Goal: Information Seeking & Learning: Learn about a topic

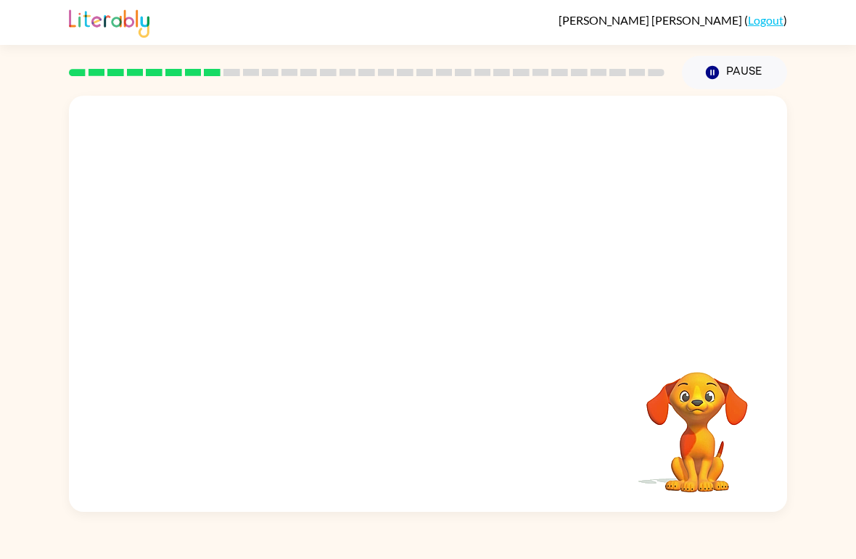
click at [671, 465] on video "Your browser must support playing .mp4 files to use Literably. Please try using…" at bounding box center [696, 421] width 145 height 145
click at [694, 457] on video "Your browser must support playing .mp4 files to use Literably. Please try using…" at bounding box center [696, 421] width 145 height 145
click at [693, 457] on video "Your browser must support playing .mp4 files to use Literably. Please try using…" at bounding box center [696, 421] width 145 height 145
click at [703, 457] on video "Your browser must support playing .mp4 files to use Literably. Please try using…" at bounding box center [696, 421] width 145 height 145
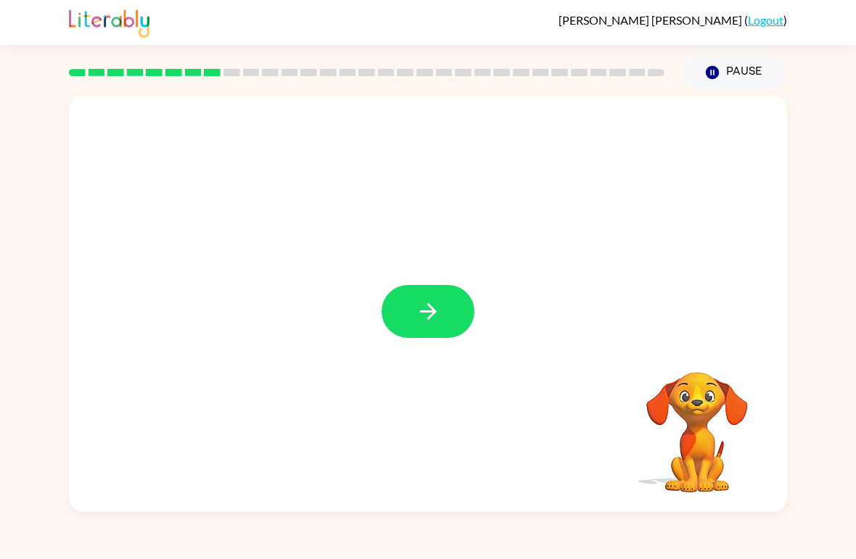
click at [853, 127] on div "Your browser must support playing .mp4 files to use Literably. Please try using…" at bounding box center [428, 300] width 856 height 423
click at [708, 422] on video "Your browser must support playing .mp4 files to use Literably. Please try using…" at bounding box center [696, 421] width 145 height 145
click at [424, 315] on icon "button" at bounding box center [427, 311] width 25 height 25
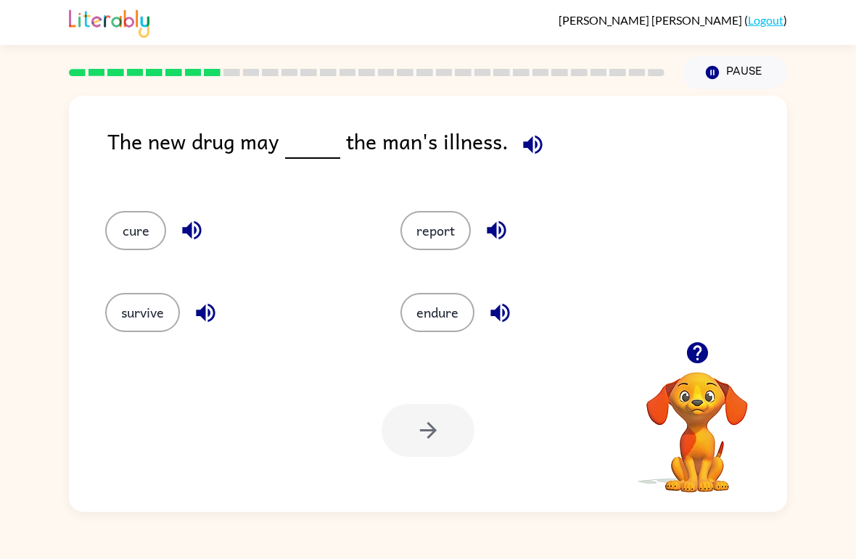
click at [146, 313] on button "survive" at bounding box center [142, 312] width 75 height 39
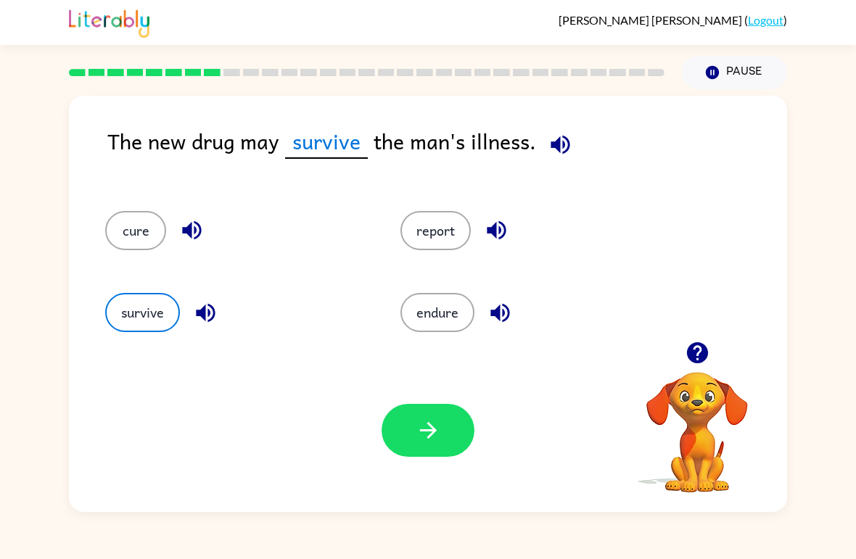
click at [418, 442] on icon "button" at bounding box center [427, 430] width 25 height 25
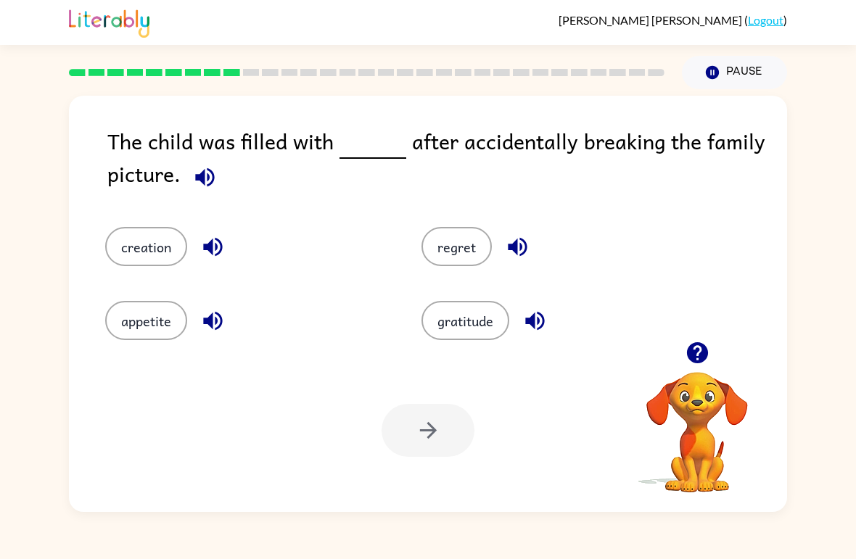
click at [476, 250] on button "regret" at bounding box center [456, 246] width 70 height 39
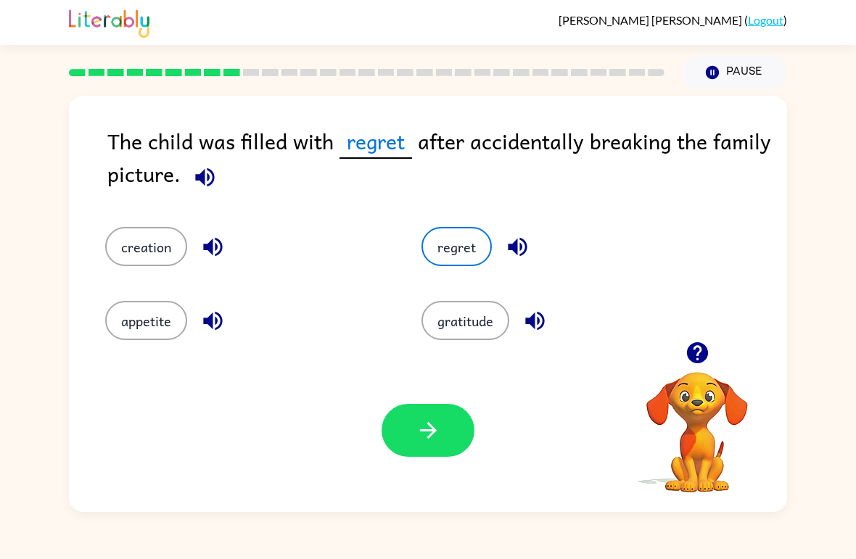
click at [444, 450] on button "button" at bounding box center [427, 430] width 93 height 53
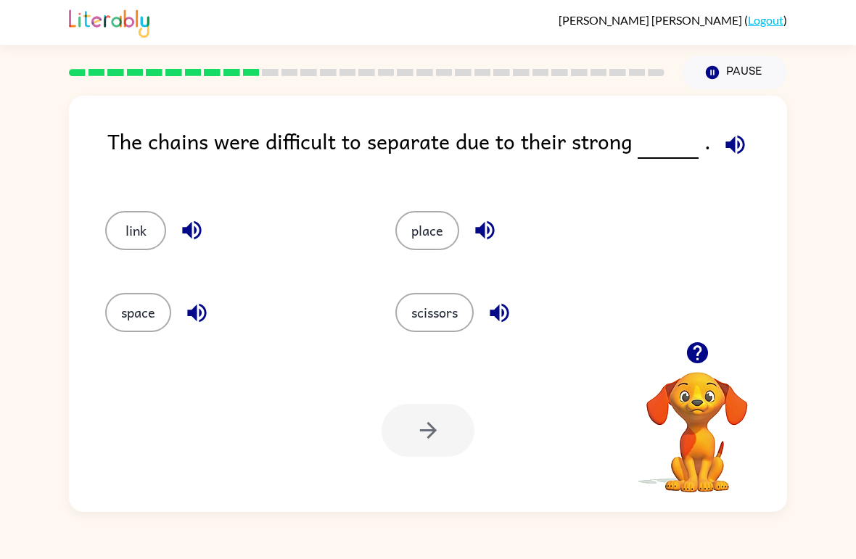
click at [146, 230] on button "link" at bounding box center [135, 230] width 61 height 39
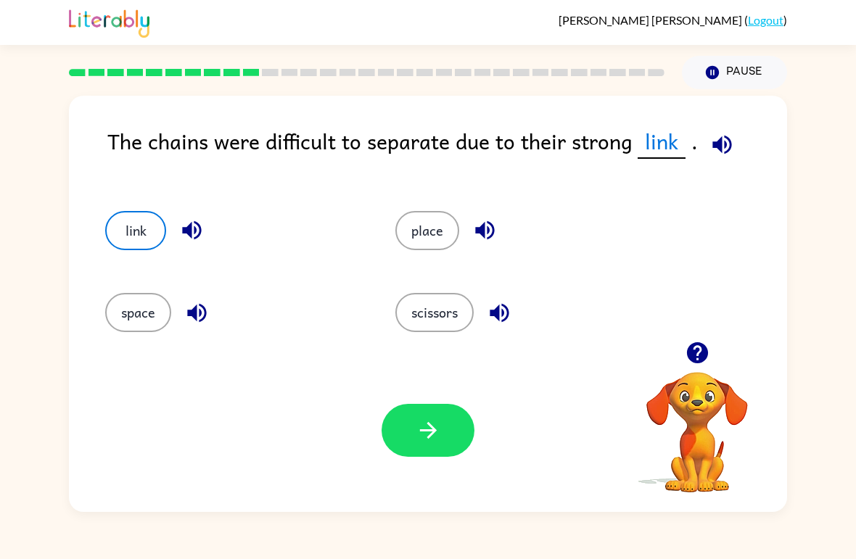
click at [453, 436] on button "button" at bounding box center [427, 430] width 93 height 53
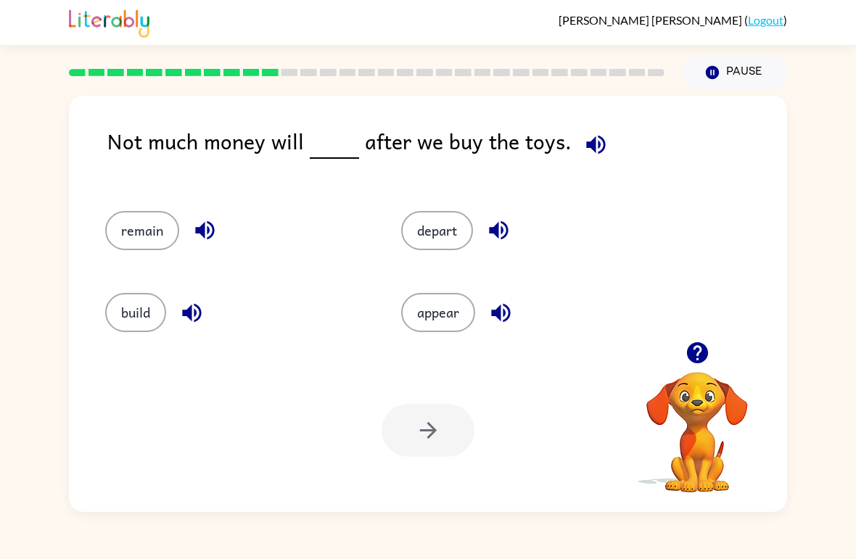
click at [441, 312] on button "appear" at bounding box center [438, 312] width 74 height 39
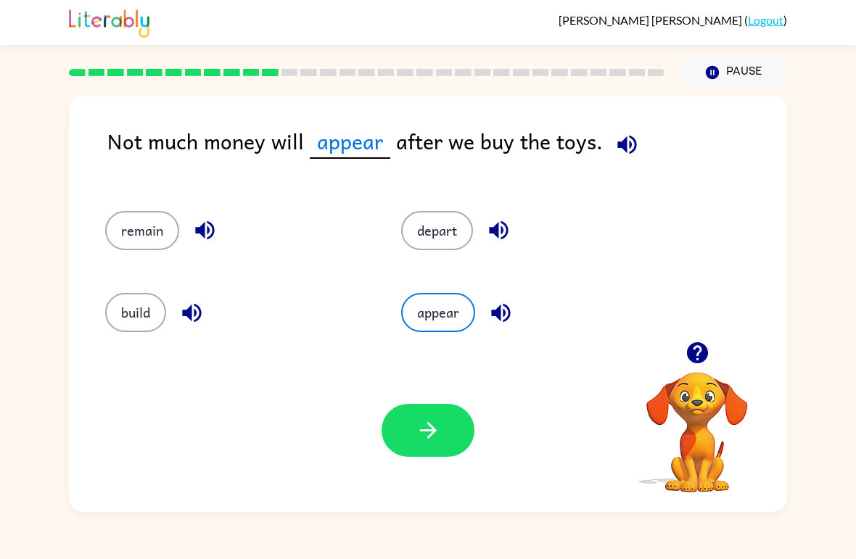
click at [436, 240] on button "depart" at bounding box center [437, 230] width 72 height 39
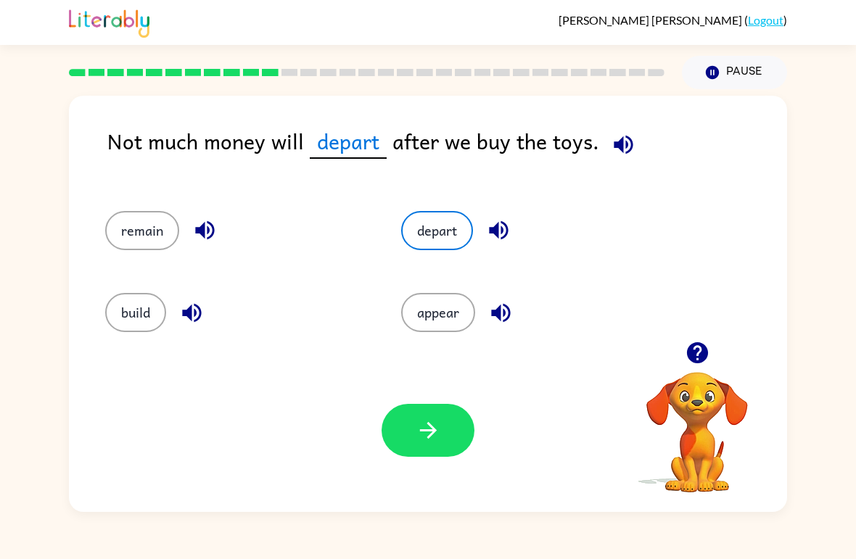
click at [428, 319] on button "appear" at bounding box center [438, 312] width 74 height 39
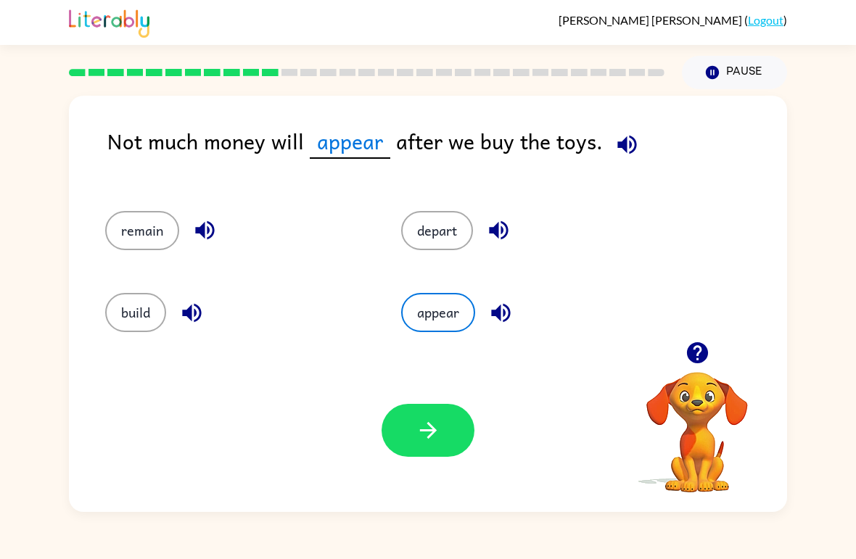
click at [442, 224] on button "depart" at bounding box center [437, 230] width 72 height 39
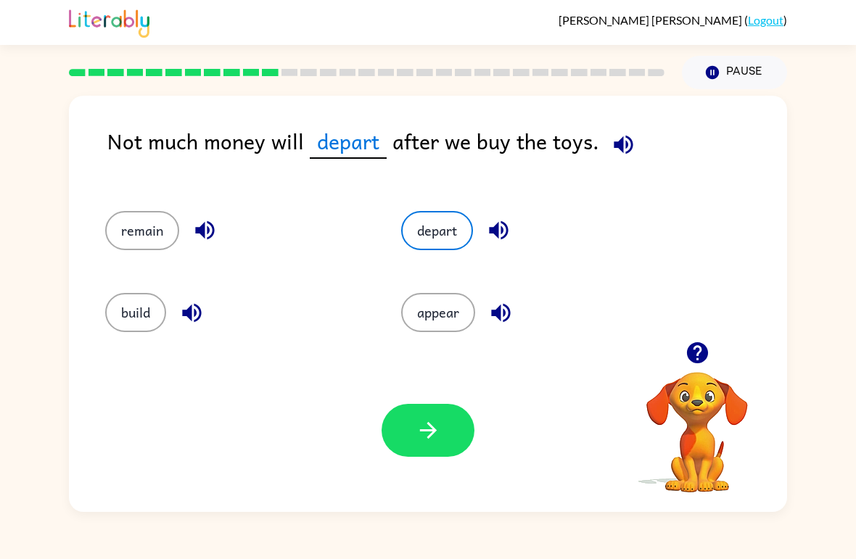
click at [679, 475] on video "Your browser must support playing .mp4 files to use Literably. Please try using…" at bounding box center [696, 421] width 145 height 145
click at [434, 449] on button "button" at bounding box center [427, 430] width 93 height 53
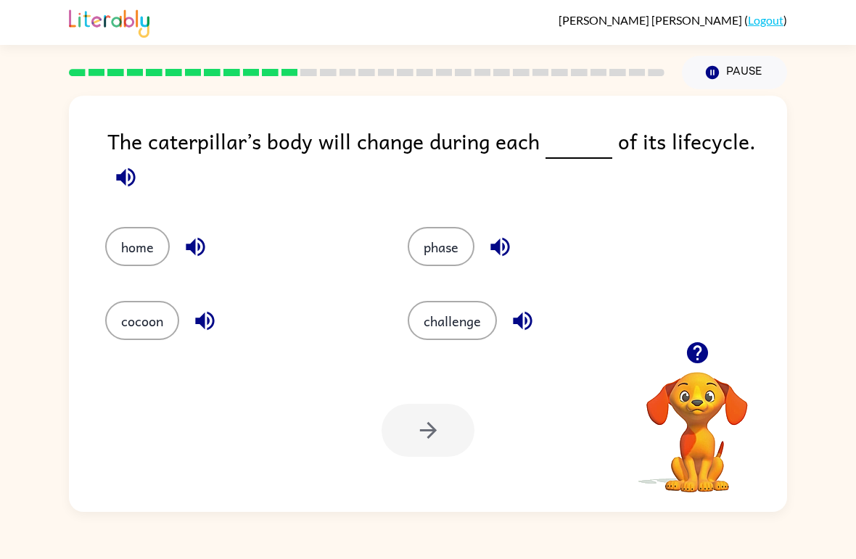
click at [476, 315] on button "challenge" at bounding box center [451, 320] width 89 height 39
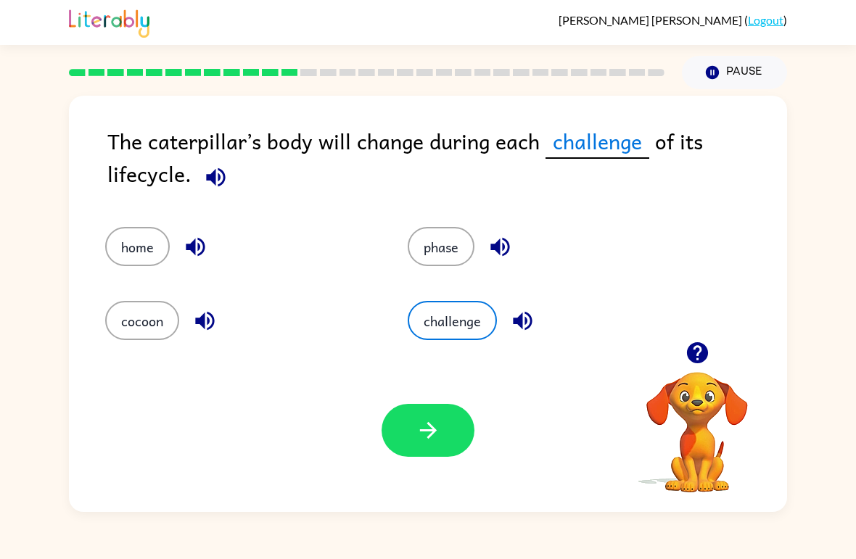
click at [421, 443] on icon "button" at bounding box center [427, 430] width 25 height 25
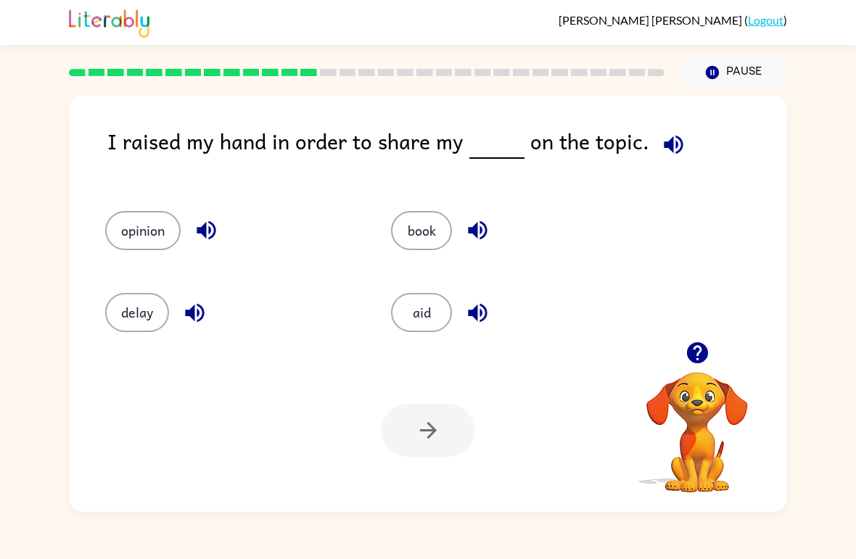
click at [128, 247] on button "opinion" at bounding box center [142, 230] width 75 height 39
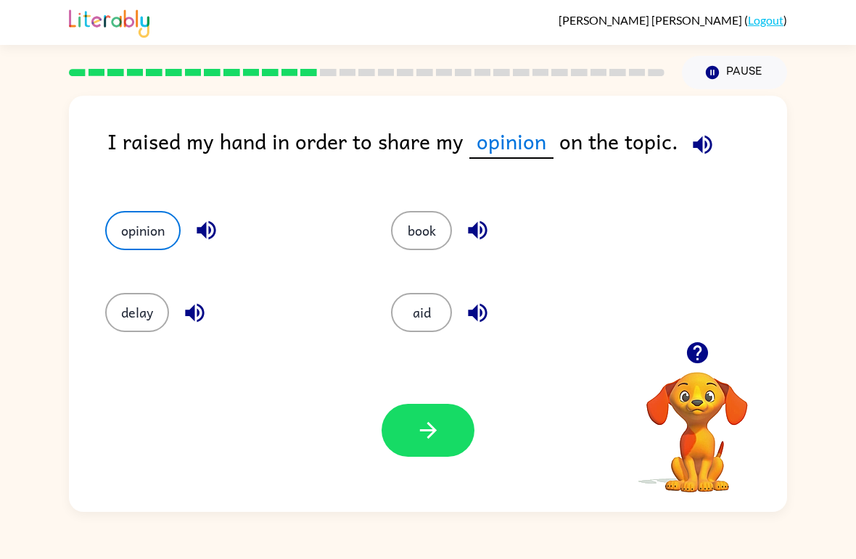
click at [463, 433] on button "button" at bounding box center [427, 430] width 93 height 53
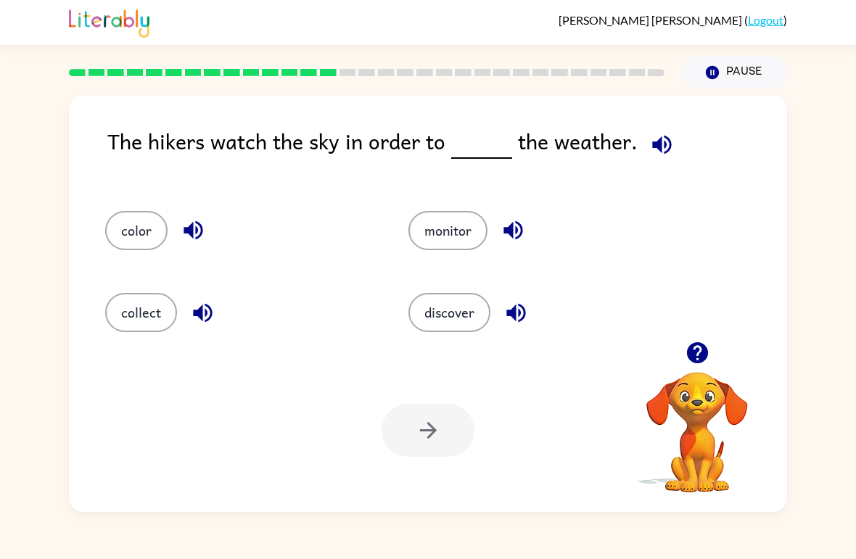
click at [469, 238] on button "monitor" at bounding box center [447, 230] width 79 height 39
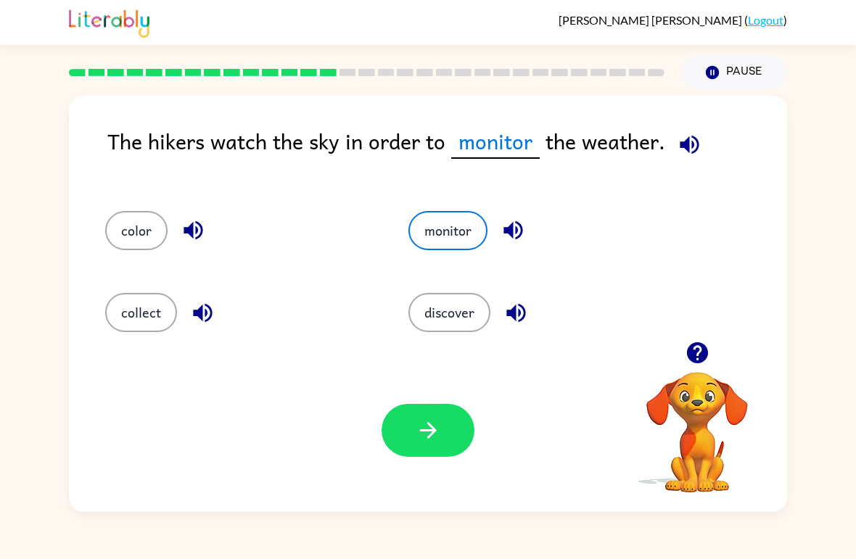
click at [448, 330] on button "discover" at bounding box center [449, 312] width 82 height 39
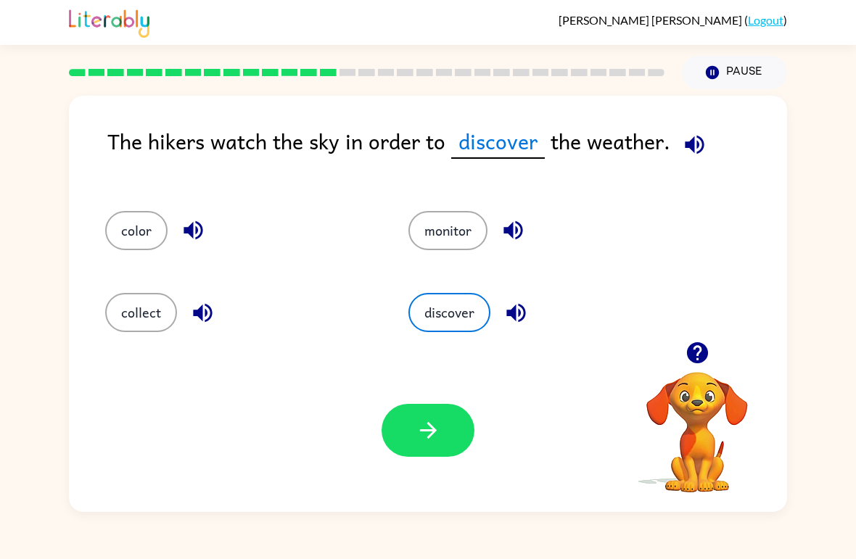
click at [420, 439] on icon "button" at bounding box center [427, 430] width 25 height 25
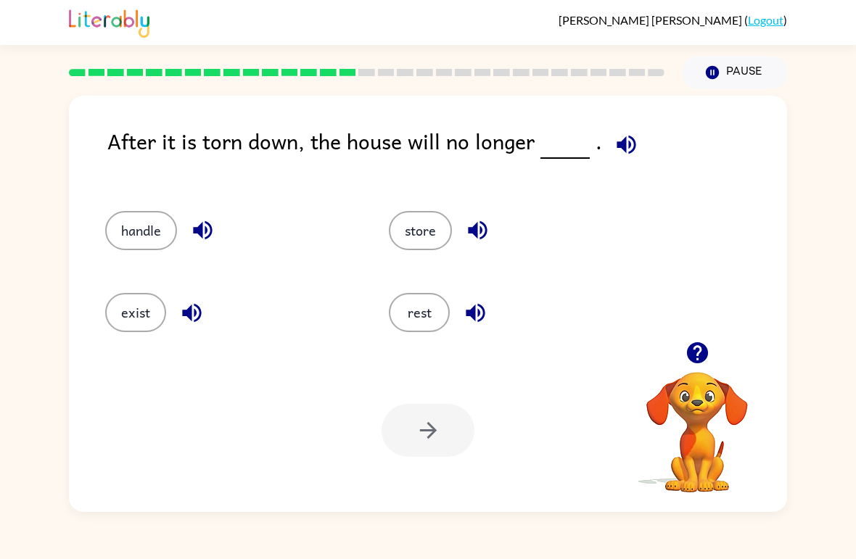
click at [128, 318] on button "exist" at bounding box center [135, 312] width 61 height 39
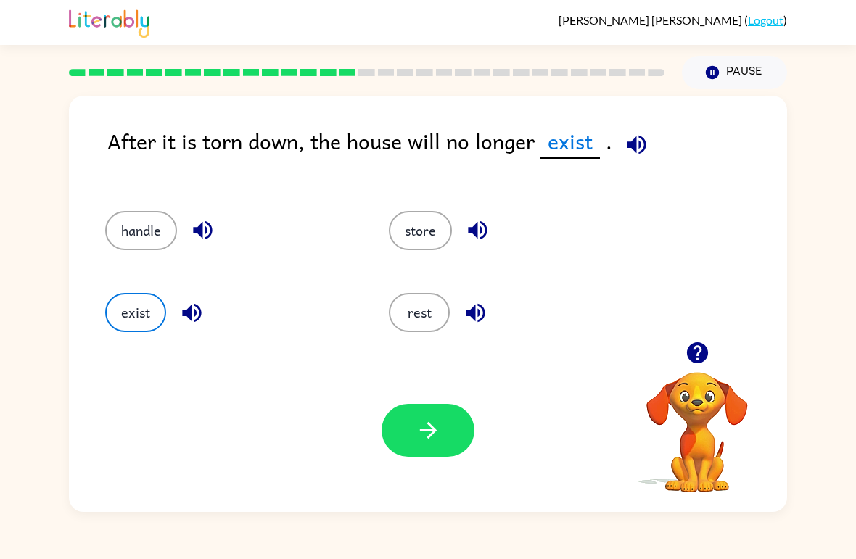
click at [421, 308] on button "rest" at bounding box center [419, 312] width 61 height 39
click at [409, 250] on button "store" at bounding box center [420, 230] width 63 height 39
click at [112, 236] on button "handle" at bounding box center [141, 230] width 72 height 39
click at [147, 325] on button "exist" at bounding box center [135, 312] width 61 height 39
click at [404, 435] on button "button" at bounding box center [427, 430] width 93 height 53
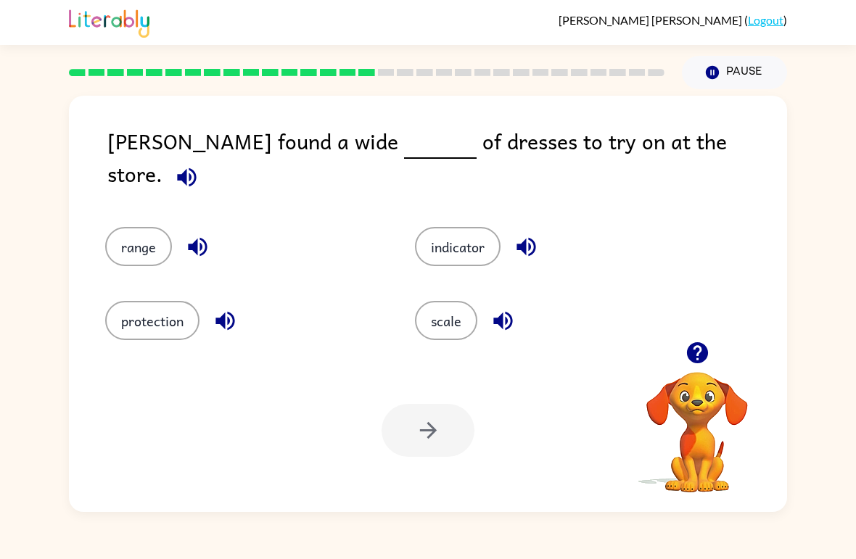
click at [448, 321] on button "scale" at bounding box center [446, 320] width 62 height 39
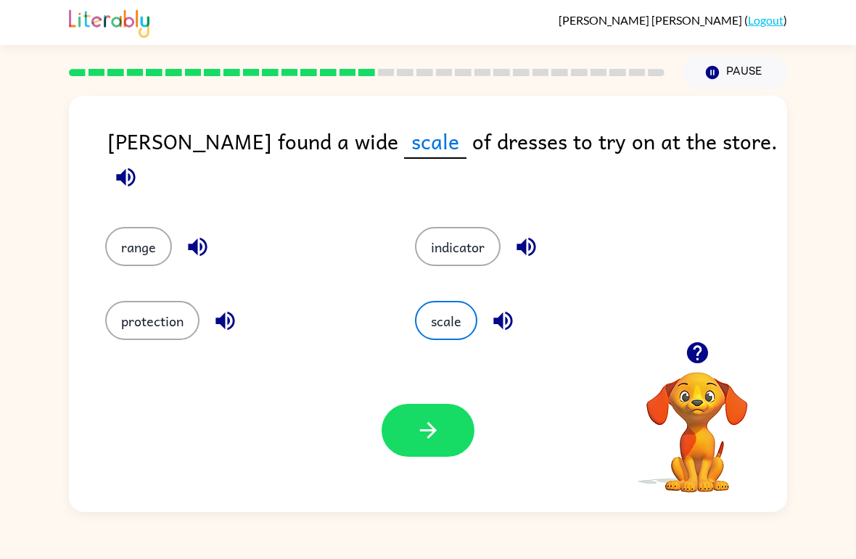
click at [423, 450] on button "button" at bounding box center [427, 430] width 93 height 53
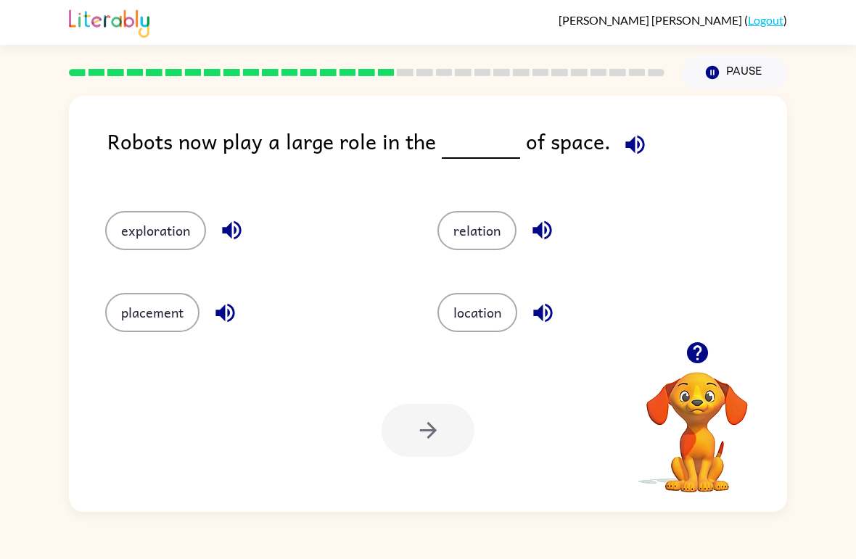
click at [173, 225] on button "exploration" at bounding box center [155, 230] width 101 height 39
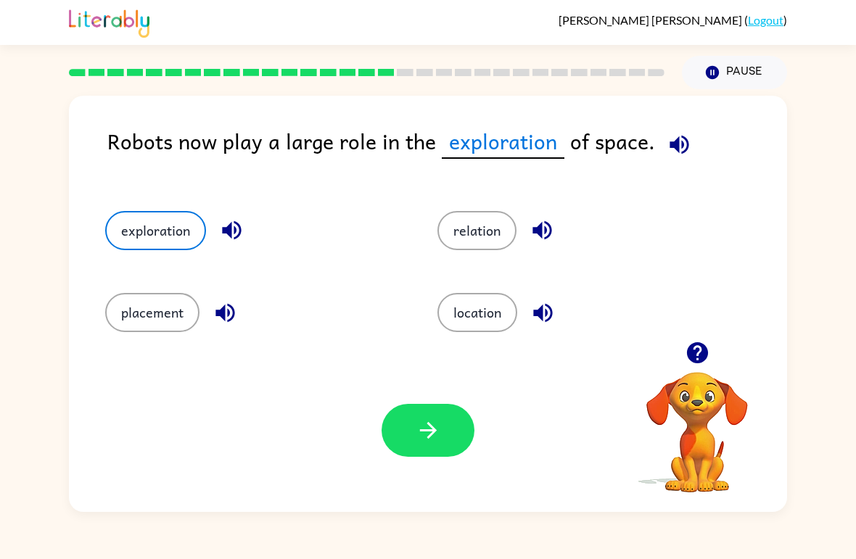
click at [405, 436] on button "button" at bounding box center [427, 430] width 93 height 53
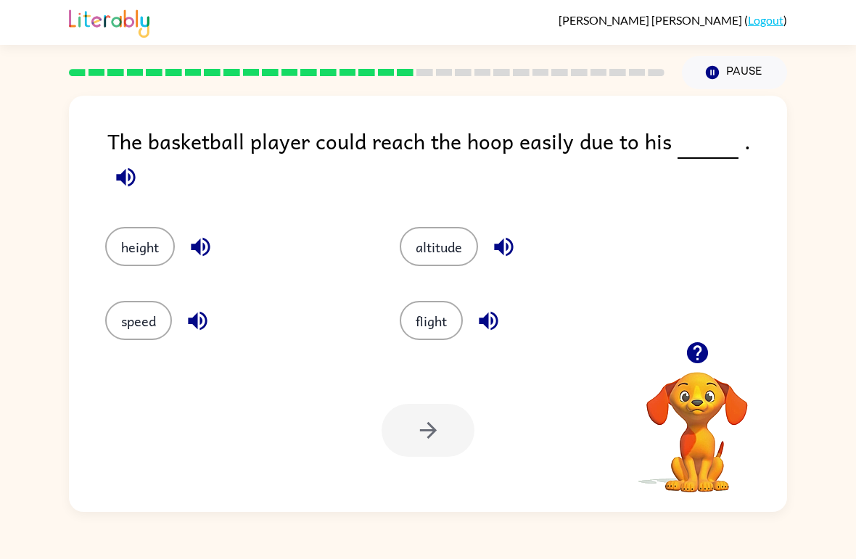
click at [450, 250] on button "altitude" at bounding box center [438, 246] width 78 height 39
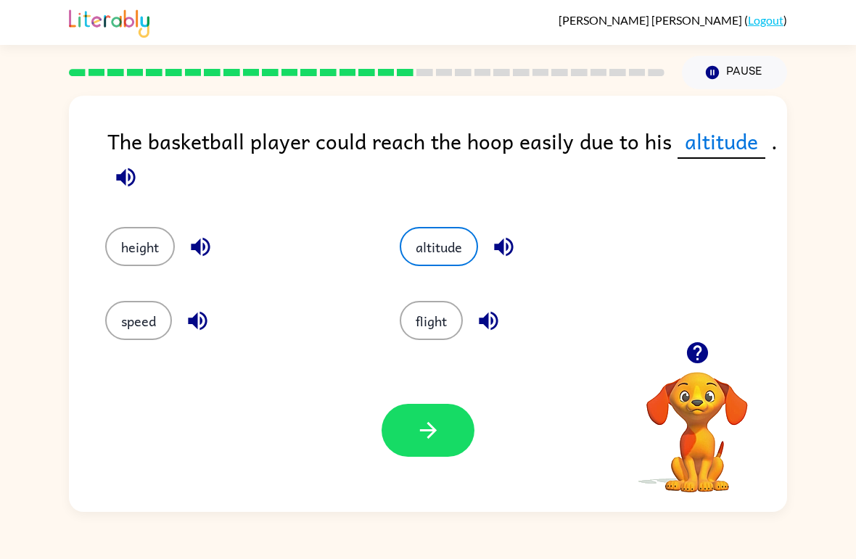
click at [434, 443] on icon "button" at bounding box center [427, 430] width 25 height 25
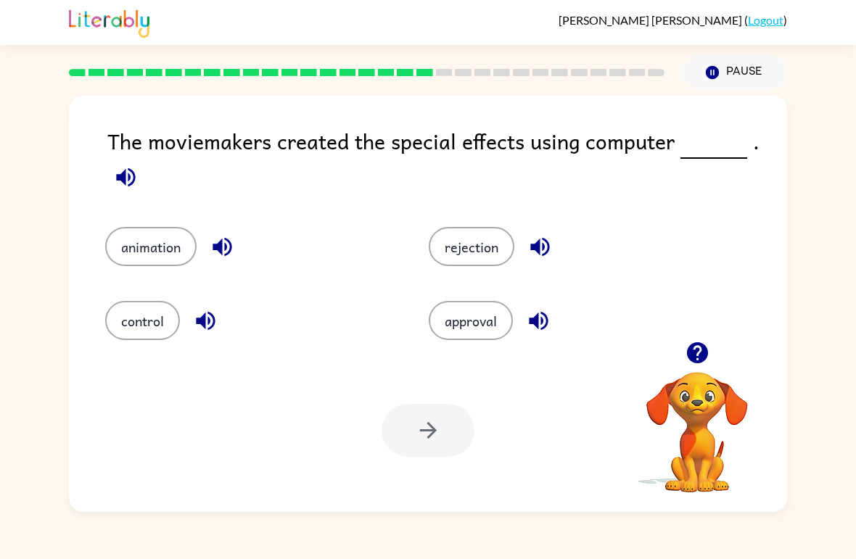
click at [50, 357] on div "The moviemakers created the special effects using computer . animation rejectio…" at bounding box center [428, 300] width 856 height 423
click at [120, 252] on button "animation" at bounding box center [150, 246] width 91 height 39
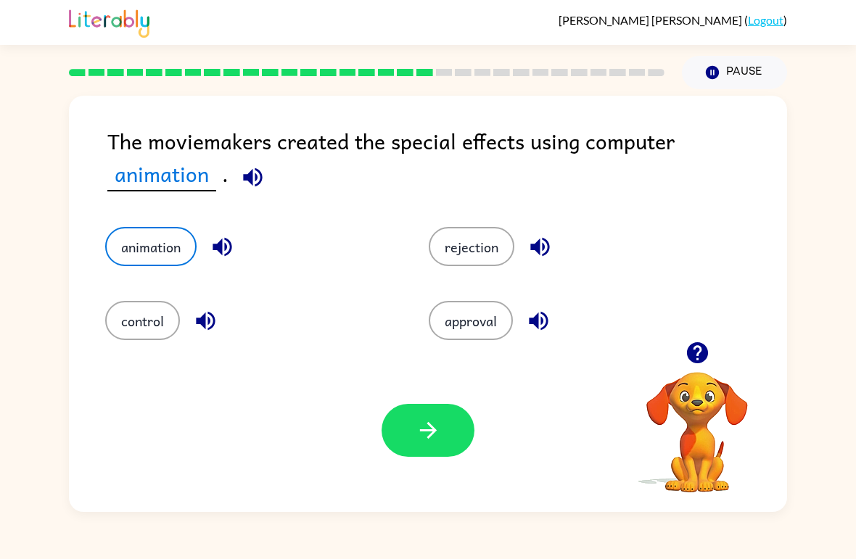
click at [438, 441] on icon "button" at bounding box center [427, 430] width 25 height 25
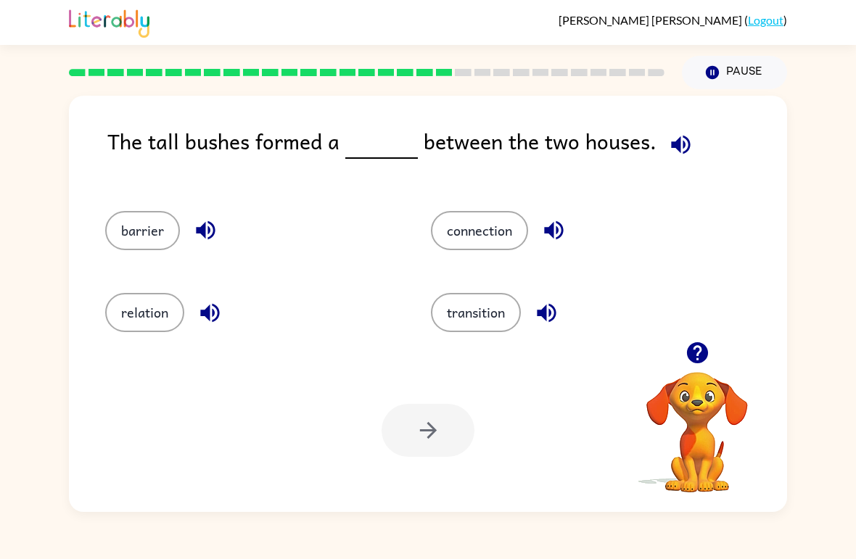
click at [131, 238] on button "barrier" at bounding box center [142, 230] width 75 height 39
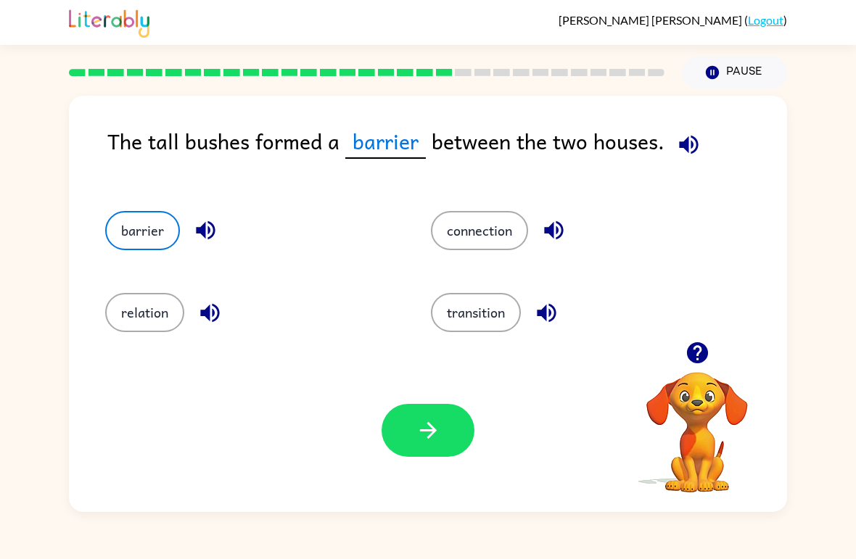
click at [451, 444] on button "button" at bounding box center [427, 430] width 93 height 53
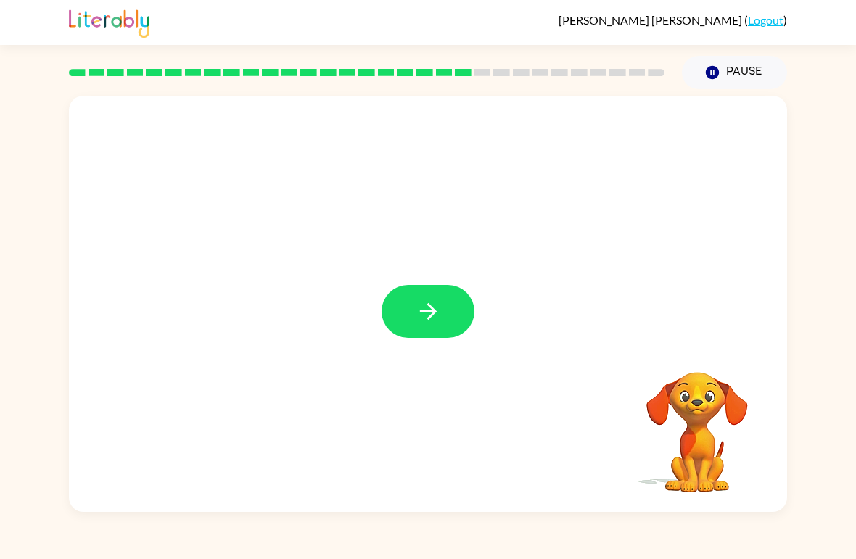
click at [429, 328] on button "button" at bounding box center [427, 311] width 93 height 53
